Goal: Task Accomplishment & Management: Use online tool/utility

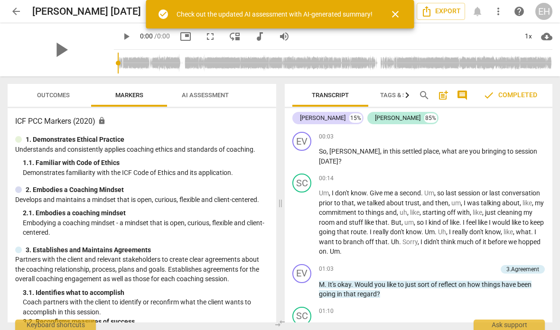
click at [399, 14] on span "close" at bounding box center [394, 14] width 11 height 11
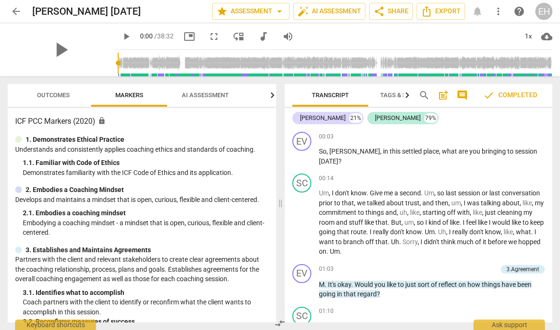
click at [544, 8] on div "EH" at bounding box center [543, 11] width 17 height 17
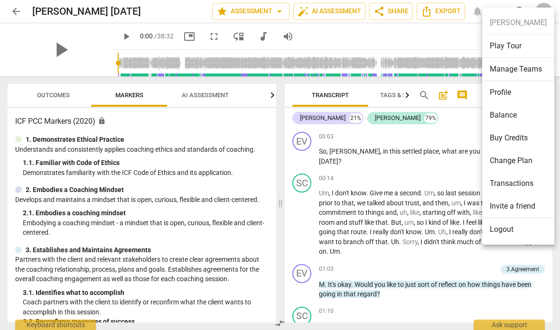
click at [522, 137] on li "Buy Credits" at bounding box center [518, 138] width 72 height 23
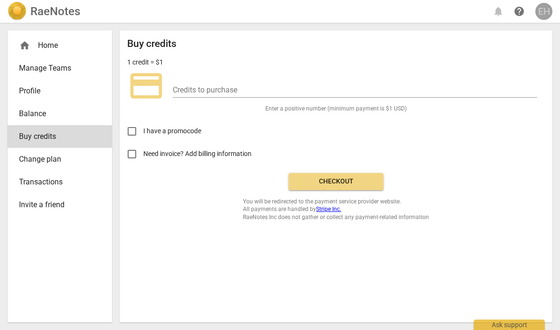
click at [544, 18] on div "EH" at bounding box center [543, 11] width 17 height 17
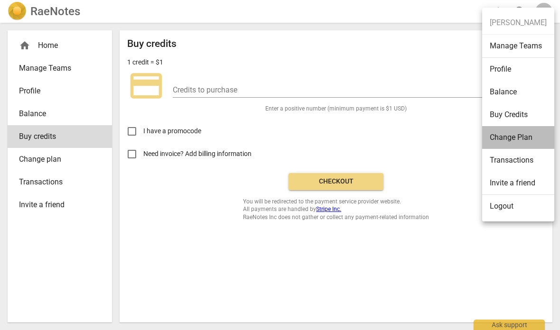
click at [531, 138] on li "Change Plan" at bounding box center [518, 137] width 72 height 23
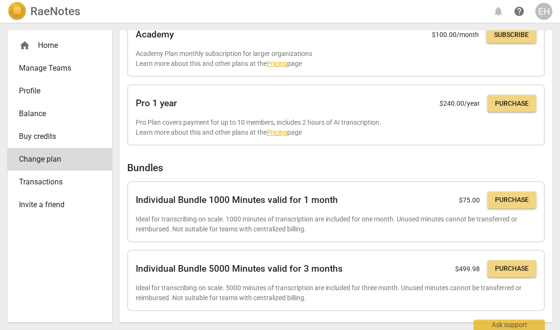
scroll to position [255, 0]
click at [506, 199] on span "Purchase" at bounding box center [512, 200] width 34 height 9
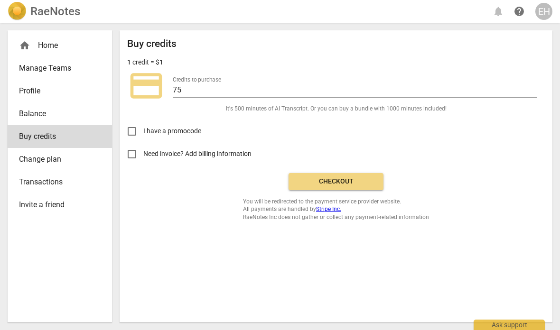
click at [541, 12] on div "EH" at bounding box center [543, 11] width 17 height 17
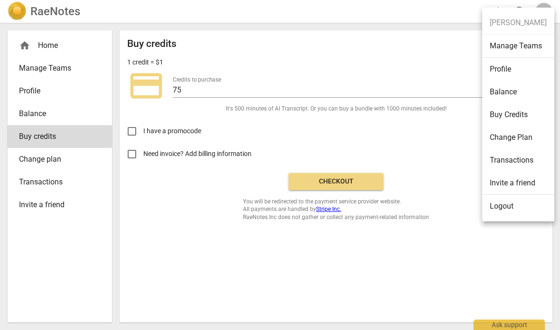
click at [525, 137] on li "Change Plan" at bounding box center [518, 137] width 72 height 23
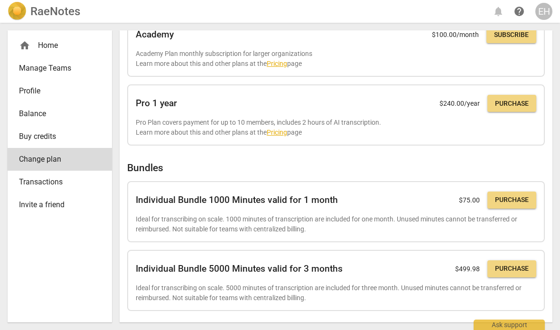
scroll to position [255, 0]
click at [511, 203] on button "Purchase" at bounding box center [511, 200] width 49 height 17
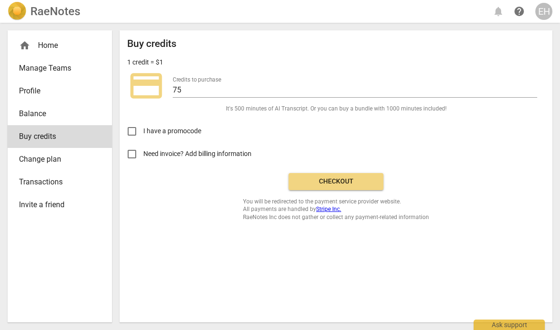
click at [331, 175] on button "Checkout" at bounding box center [335, 181] width 95 height 17
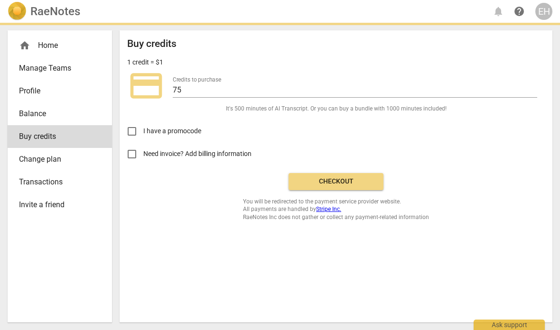
click at [69, 158] on span "Change plan" at bounding box center [56, 159] width 74 height 11
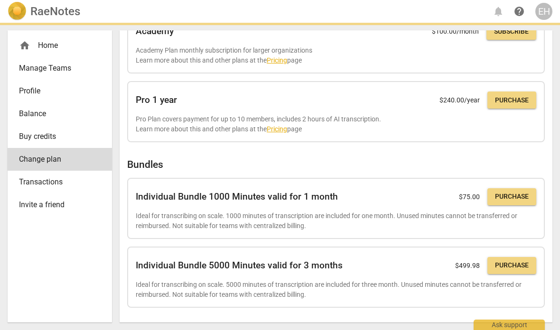
scroll to position [255, 0]
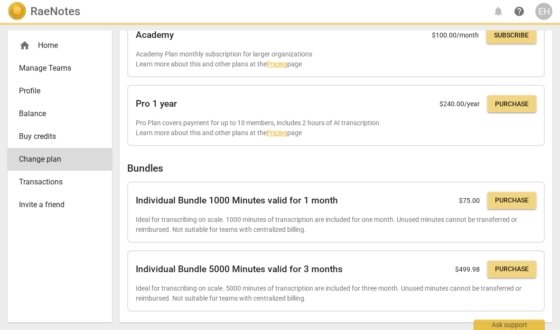
click at [523, 198] on span "Purchase" at bounding box center [512, 200] width 34 height 9
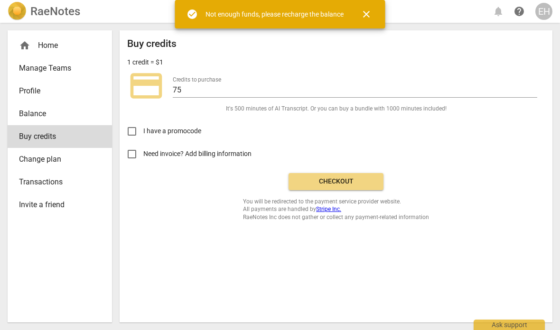
click at [65, 184] on span "Transactions" at bounding box center [56, 181] width 74 height 11
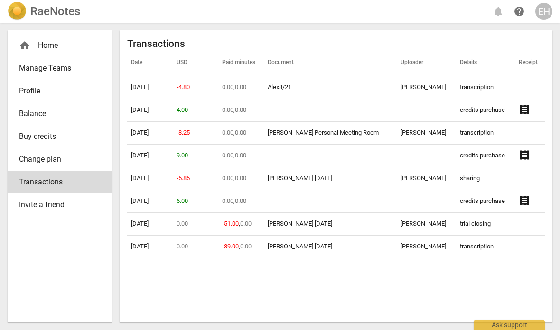
click at [56, 118] on span "Balance" at bounding box center [56, 113] width 74 height 11
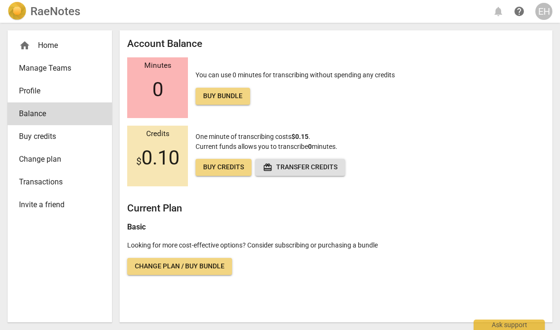
click at [222, 97] on span "Buy bundle" at bounding box center [222, 96] width 39 height 9
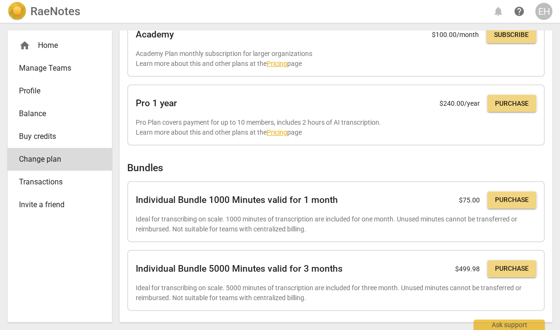
scroll to position [255, 0]
click at [519, 203] on button "Purchase" at bounding box center [511, 200] width 49 height 17
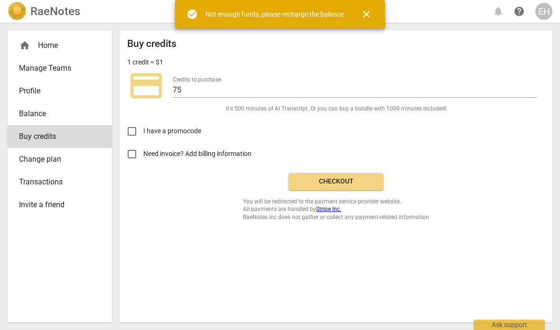
click at [369, 16] on span "close" at bounding box center [365, 14] width 11 height 11
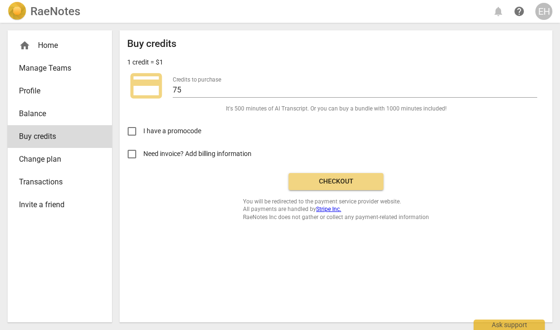
click at [417, 105] on span "It's 500 minutes of AI Transcript . Or you can buy a bundle with 1000 minutes i…" at bounding box center [336, 109] width 221 height 8
click at [421, 109] on span "It's 500 minutes of AI Transcript . Or you can buy a bundle with 1000 minutes i…" at bounding box center [336, 109] width 221 height 8
click at [30, 133] on span "Buy credits" at bounding box center [56, 136] width 74 height 11
click at [41, 163] on span "Change plan" at bounding box center [56, 159] width 74 height 11
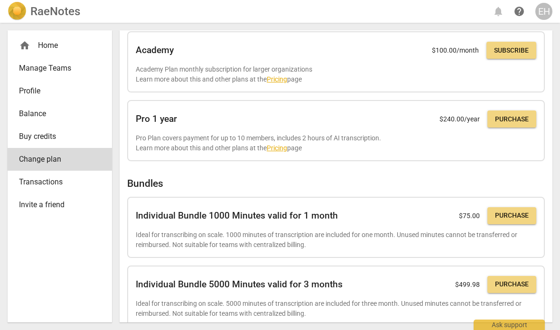
scroll to position [240, 0]
click at [178, 218] on div "Individual Bundle 1000 Minutes valid for 1 month $ 75.00 Purchase" at bounding box center [336, 215] width 400 height 21
click at [171, 216] on h2 "Individual Bundle 1000 Minutes valid for 1 month" at bounding box center [237, 215] width 202 height 10
click at [506, 213] on span "Purchase" at bounding box center [512, 215] width 34 height 9
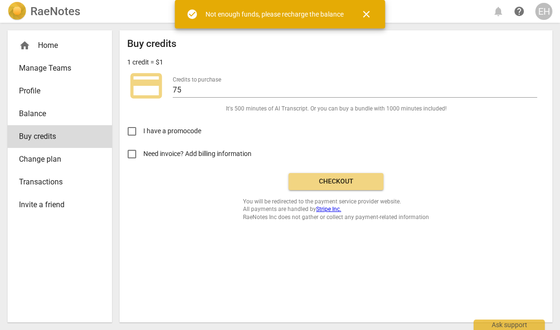
click at [18, 182] on link "Transactions" at bounding box center [60, 182] width 104 height 23
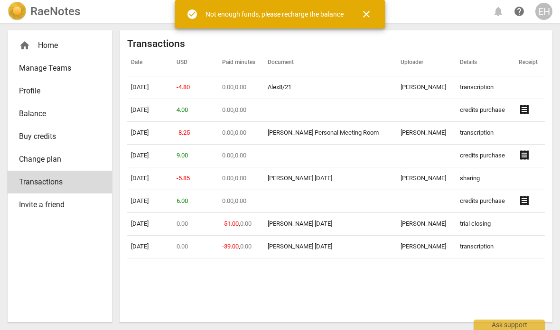
click at [25, 199] on link "Invite a friend" at bounding box center [60, 204] width 104 height 23
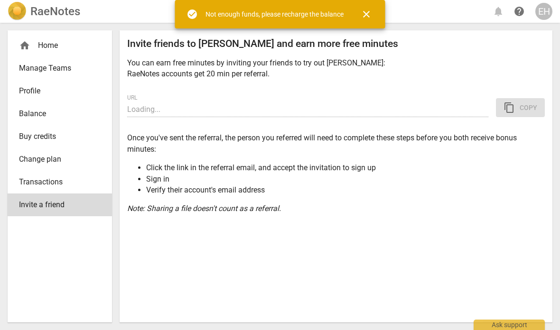
type input "[URL][DOMAIN_NAME]"
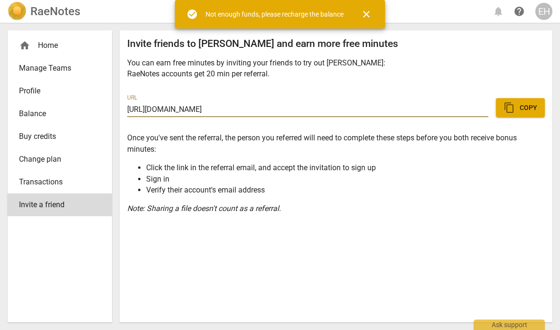
click at [29, 134] on span "Buy credits" at bounding box center [56, 136] width 74 height 11
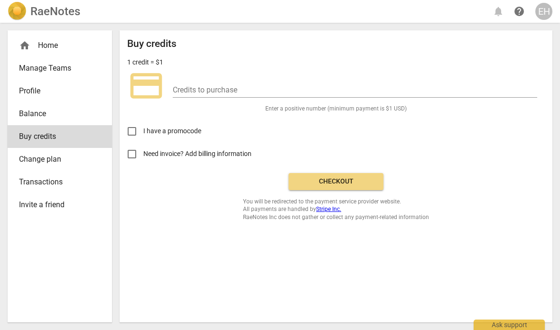
click at [26, 162] on span "Change plan" at bounding box center [56, 159] width 74 height 11
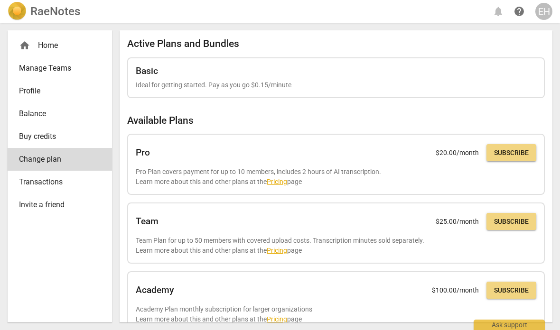
click at [25, 114] on span "Balance" at bounding box center [56, 113] width 74 height 11
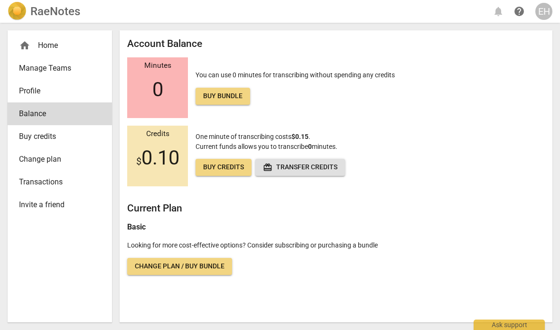
click at [189, 262] on span "Change plan / Buy bundle" at bounding box center [180, 266] width 90 height 9
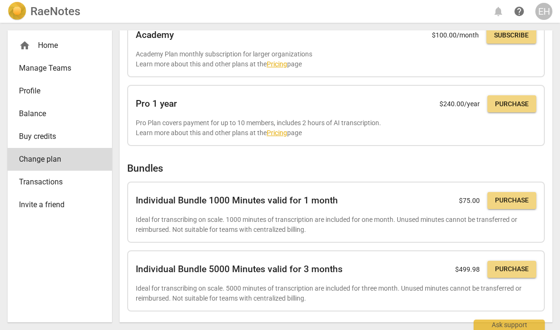
scroll to position [255, 0]
click at [520, 199] on span "Purchase" at bounding box center [512, 200] width 34 height 9
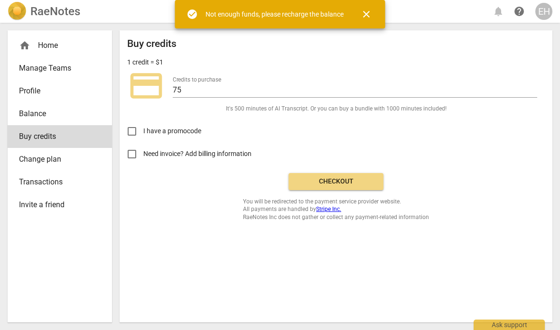
click at [342, 179] on span "Checkout" at bounding box center [336, 181] width 80 height 9
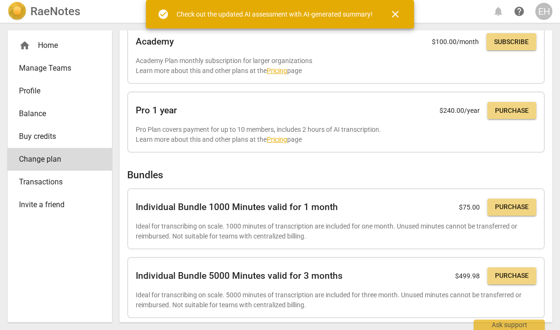
scroll to position [245, 0]
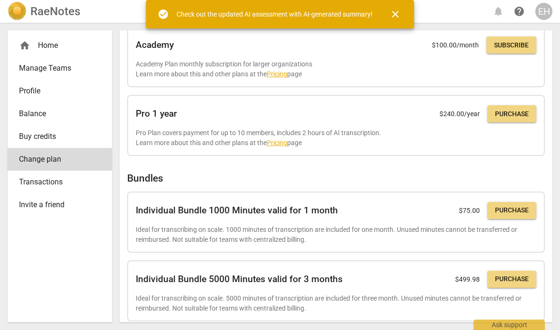
click at [534, 209] on button "Purchase" at bounding box center [511, 210] width 49 height 17
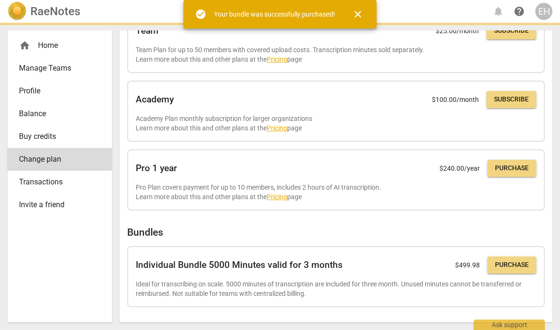
scroll to position [199, 0]
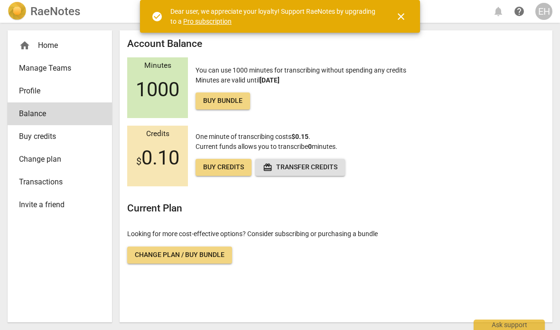
click at [402, 16] on span "close" at bounding box center [400, 16] width 11 height 11
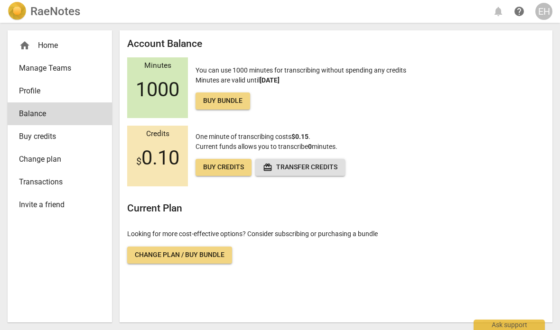
click at [225, 104] on span "Buy bundle" at bounding box center [222, 100] width 39 height 9
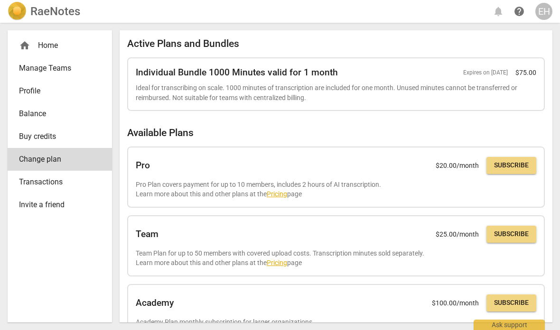
click at [55, 48] on div "home Home" at bounding box center [56, 45] width 74 height 11
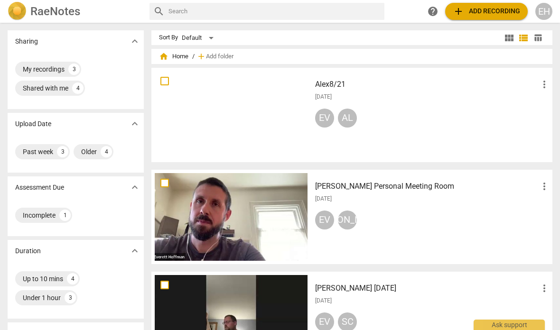
click at [494, 16] on span "add Add recording" at bounding box center [485, 11] width 67 height 11
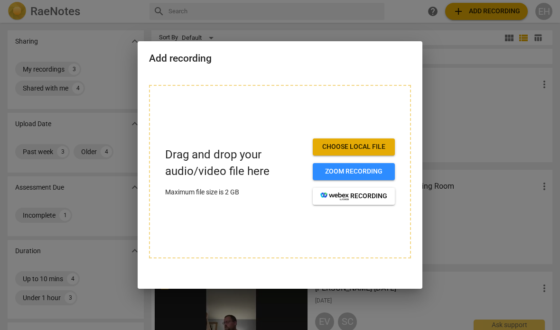
click at [371, 173] on span "Zoom recording" at bounding box center [353, 171] width 67 height 9
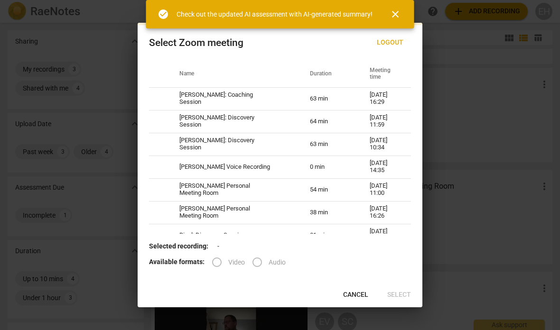
click at [291, 101] on td "[PERSON_NAME]: Coaching Session" at bounding box center [233, 98] width 130 height 23
radio input "true"
click at [405, 297] on span "Select" at bounding box center [399, 294] width 24 height 9
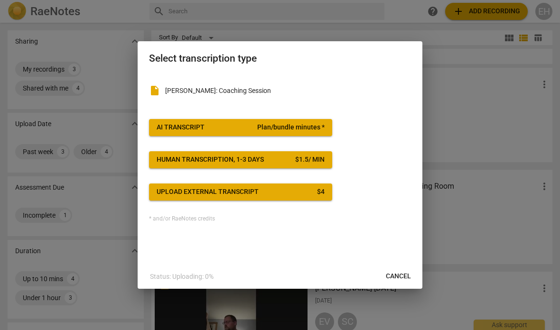
click at [280, 127] on span "Plan/bundle minutes *" at bounding box center [290, 127] width 67 height 9
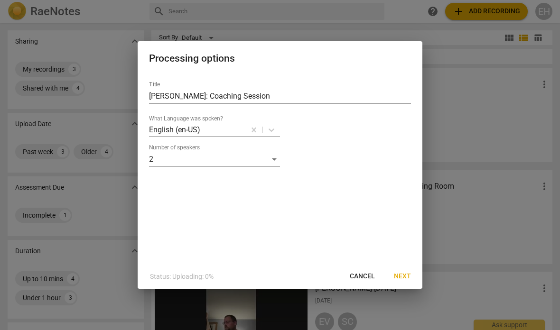
click at [276, 94] on input "Scott Doyle: Coaching Session" at bounding box center [280, 96] width 262 height 15
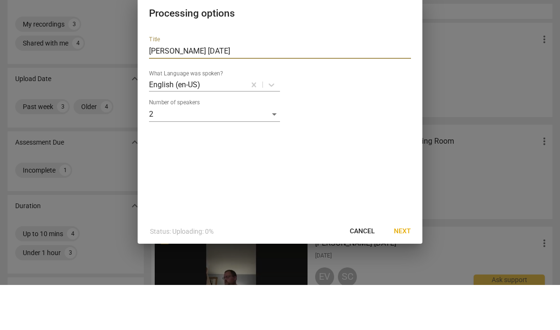
type input "Scott Aug27"
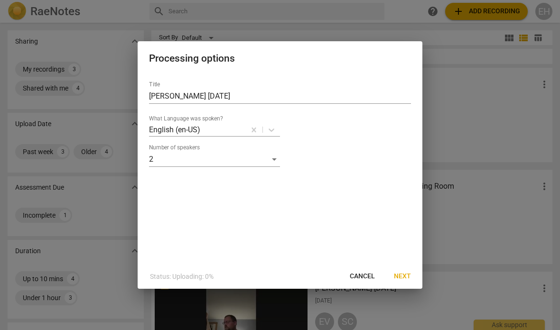
click at [411, 277] on button "Next" at bounding box center [402, 276] width 32 height 17
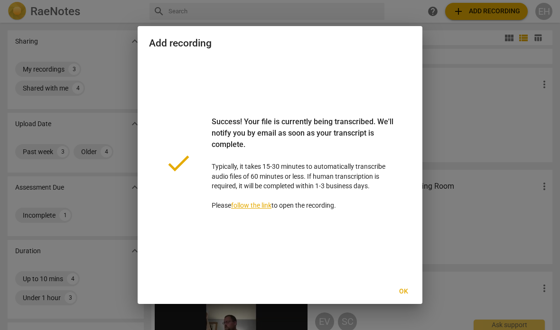
click at [404, 296] on span "Ok" at bounding box center [403, 291] width 15 height 9
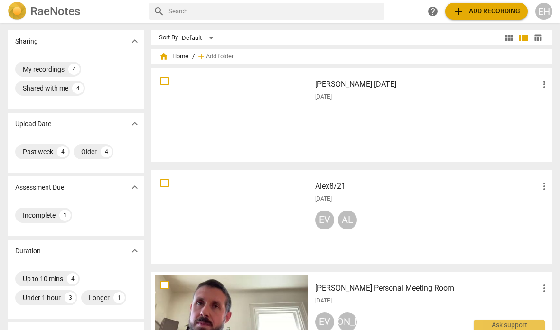
click at [372, 127] on div "Scott Aug27 more_vert 2025-08-27" at bounding box center [432, 115] width 250 height 88
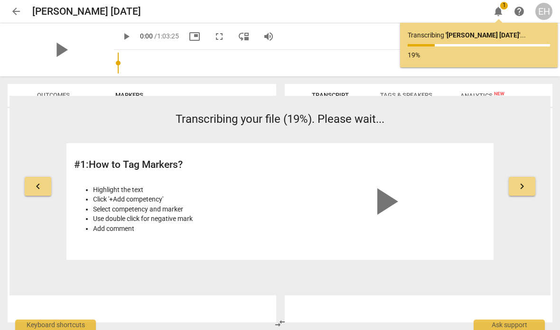
click at [516, 190] on button "keyboard_arrow_right" at bounding box center [521, 186] width 27 height 19
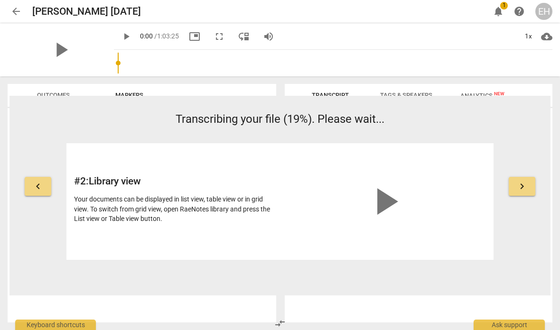
click at [521, 190] on span "keyboard_arrow_right" at bounding box center [521, 186] width 11 height 11
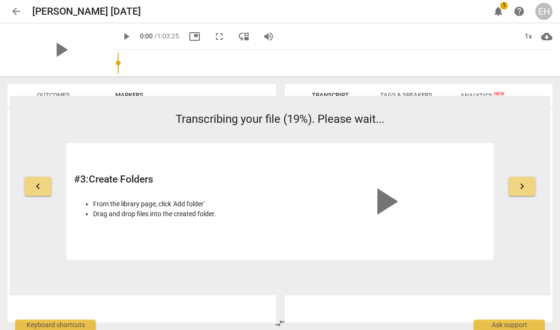
click at [520, 191] on span "keyboard_arrow_right" at bounding box center [521, 186] width 11 height 11
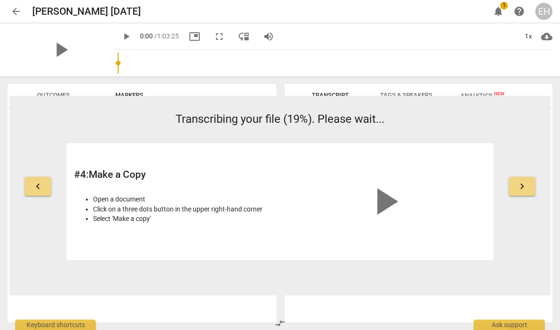
click at [521, 192] on span "keyboard_arrow_right" at bounding box center [521, 186] width 11 height 11
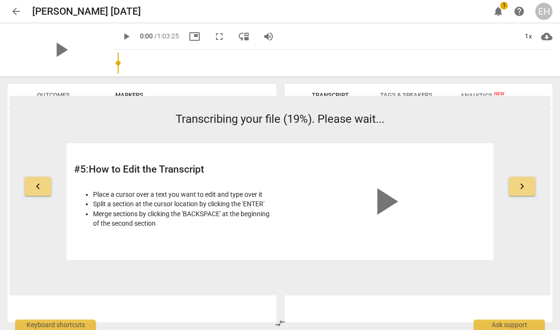
click at [523, 188] on span "keyboard_arrow_right" at bounding box center [521, 186] width 11 height 11
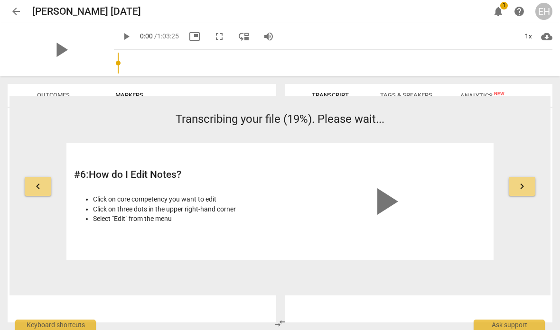
click at [525, 189] on span "keyboard_arrow_right" at bounding box center [521, 186] width 11 height 11
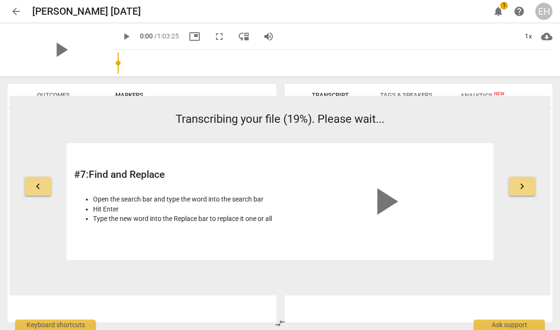
click at [525, 193] on button "keyboard_arrow_right" at bounding box center [521, 186] width 27 height 19
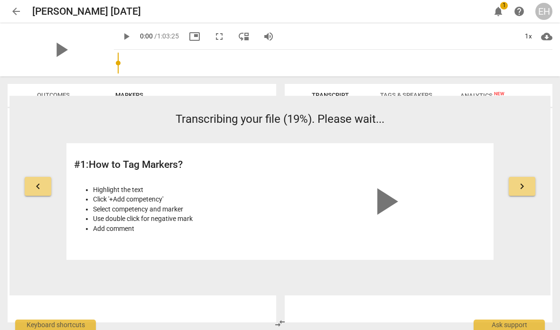
click at [521, 192] on span "keyboard_arrow_right" at bounding box center [521, 186] width 11 height 11
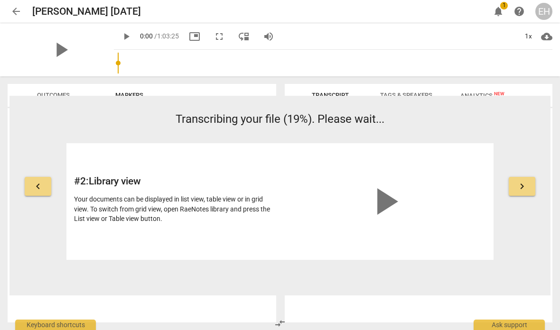
click at [517, 201] on div "keyboard_arrow_left Transcribing your file (19%). Please wait... # 2 : Library …" at bounding box center [279, 185] width 541 height 148
click at [520, 187] on span "keyboard_arrow_right" at bounding box center [521, 186] width 11 height 11
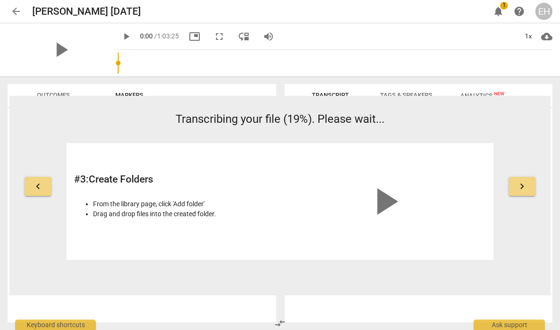
click at [521, 195] on button "keyboard_arrow_right" at bounding box center [521, 186] width 27 height 19
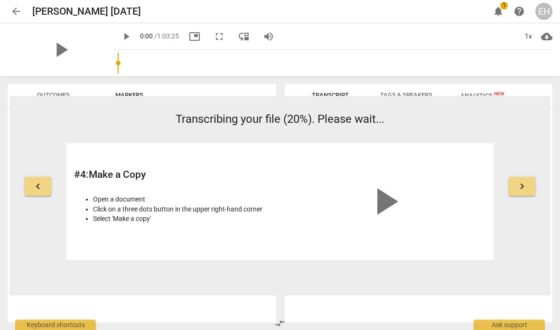
click at [526, 192] on span "keyboard_arrow_right" at bounding box center [521, 186] width 11 height 11
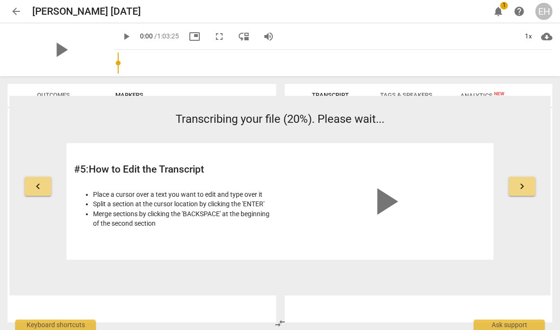
click at [521, 186] on span "keyboard_arrow_right" at bounding box center [521, 186] width 11 height 11
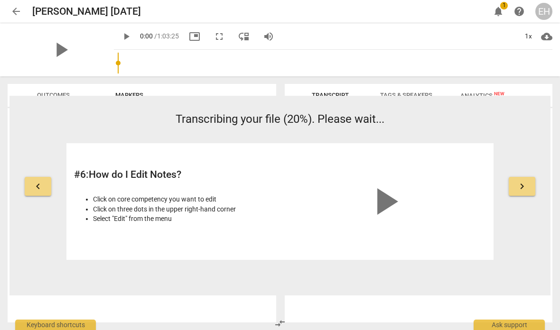
click at [520, 183] on span "keyboard_arrow_right" at bounding box center [521, 186] width 11 height 11
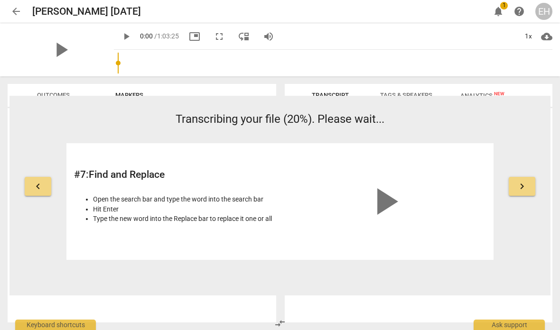
click at [516, 184] on button "keyboard_arrow_right" at bounding box center [521, 186] width 27 height 19
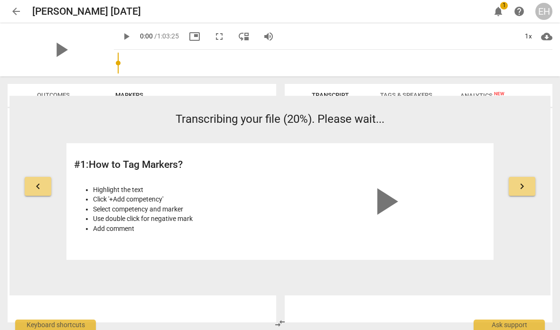
click at [525, 184] on span "keyboard_arrow_right" at bounding box center [521, 186] width 11 height 11
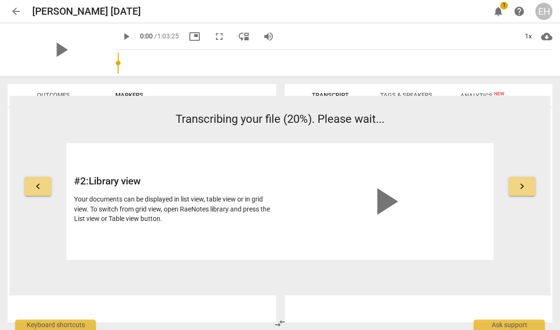
click at [524, 190] on span "keyboard_arrow_right" at bounding box center [521, 186] width 11 height 11
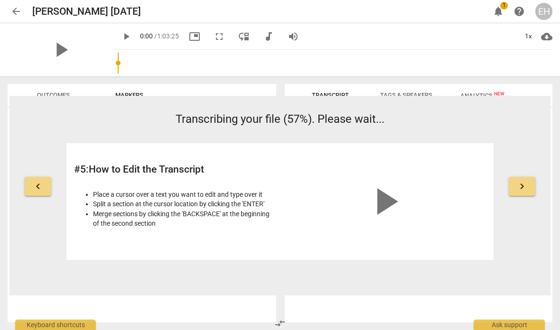
click at [525, 187] on span "keyboard_arrow_right" at bounding box center [521, 186] width 11 height 11
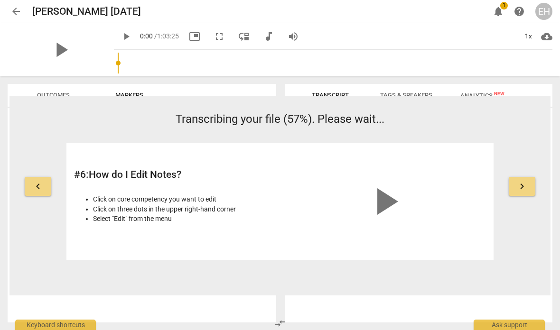
click at [522, 189] on span "keyboard_arrow_right" at bounding box center [521, 186] width 11 height 11
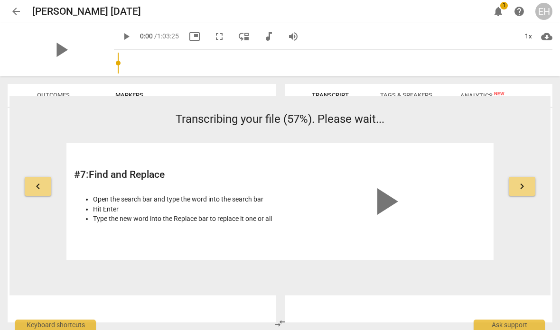
click at [525, 182] on span "keyboard_arrow_right" at bounding box center [521, 186] width 11 height 11
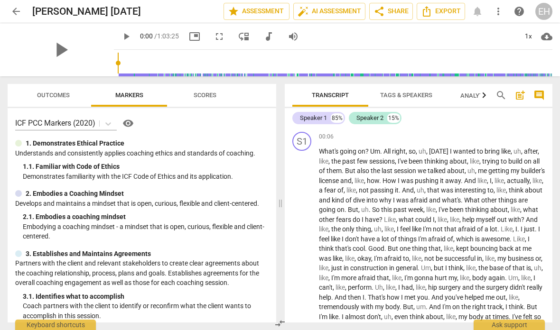
click at [343, 15] on span "auto_fix_high AI Assessment" at bounding box center [329, 11] width 64 height 11
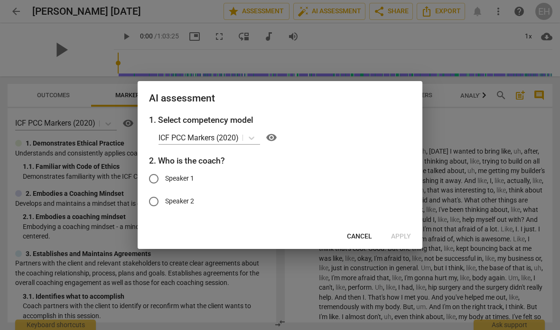
click at [159, 176] on input "Speaker 1" at bounding box center [153, 178] width 23 height 23
radio input "true"
click at [357, 240] on span "Cancel" at bounding box center [359, 236] width 25 height 9
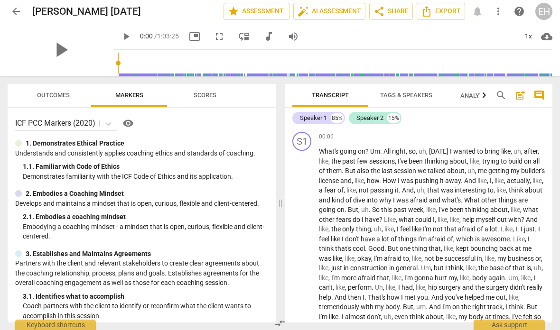
click at [344, 11] on span "auto_fix_high AI Assessment" at bounding box center [329, 11] width 64 height 11
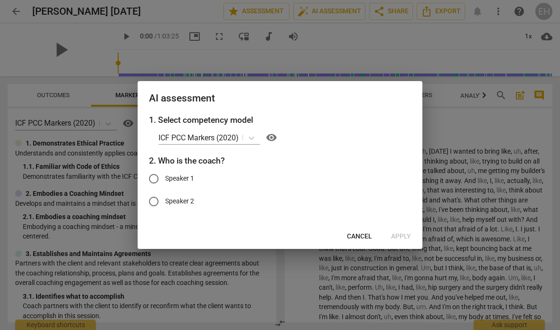
click at [151, 199] on input "Speaker 2" at bounding box center [153, 201] width 23 height 23
radio input "true"
click at [403, 234] on span "Apply" at bounding box center [401, 236] width 20 height 9
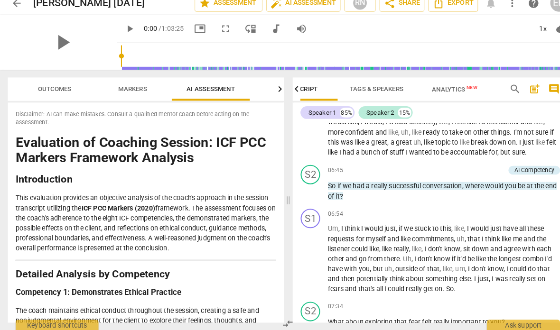
scroll to position [837, 0]
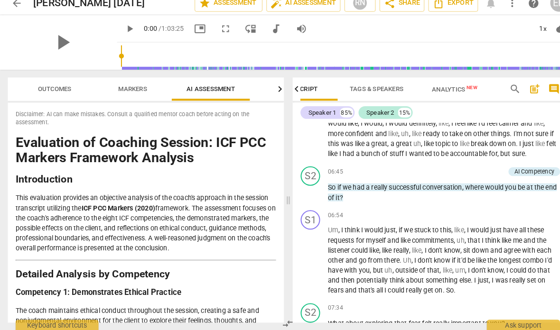
click at [438, 92] on span "Analytics New" at bounding box center [442, 95] width 44 height 7
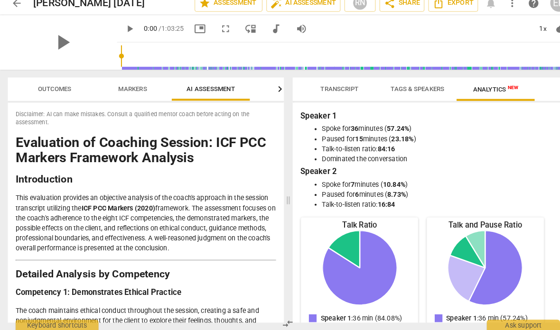
scroll to position [0, 0]
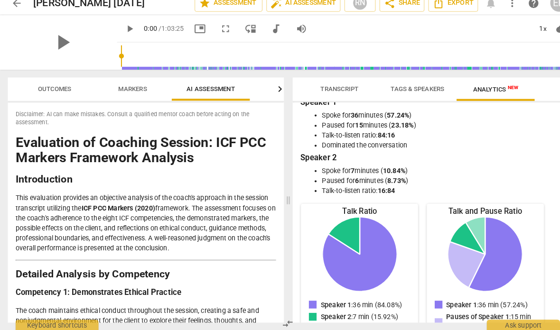
click at [130, 92] on span "Markers" at bounding box center [129, 95] width 51 height 13
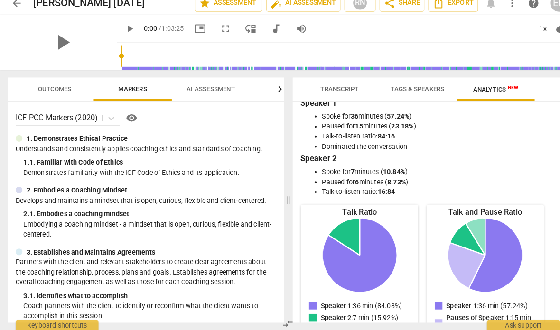
click at [127, 92] on span "Markers" at bounding box center [129, 95] width 51 height 13
click at [46, 92] on span "Outcomes" at bounding box center [53, 95] width 33 height 7
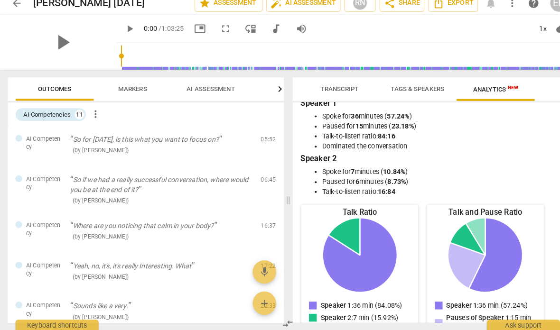
scroll to position [0, 0]
click at [36, 115] on div "AI Competencies" at bounding box center [46, 119] width 46 height 9
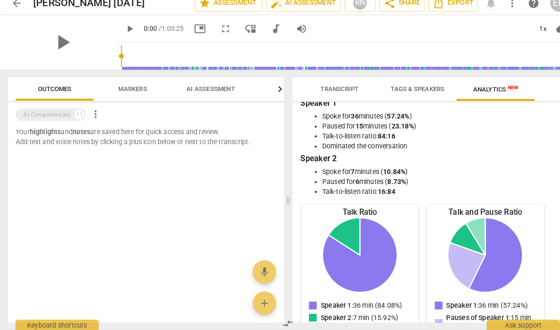
click at [31, 116] on div "AI Competencies" at bounding box center [46, 119] width 46 height 9
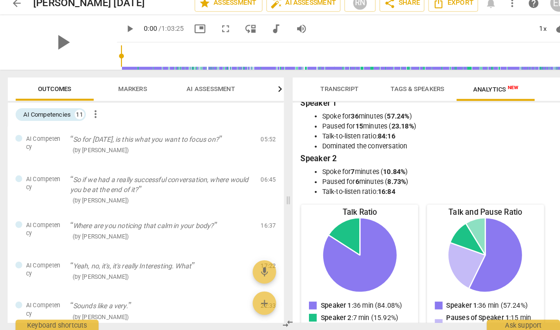
click at [221, 92] on span "AI Assessment" at bounding box center [205, 95] width 47 height 7
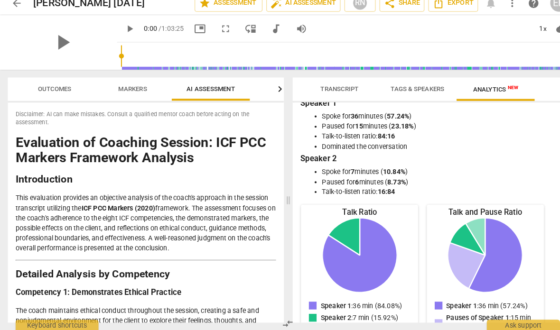
click at [333, 92] on span "Transcript" at bounding box center [330, 95] width 37 height 7
